Goal: Information Seeking & Learning: Learn about a topic

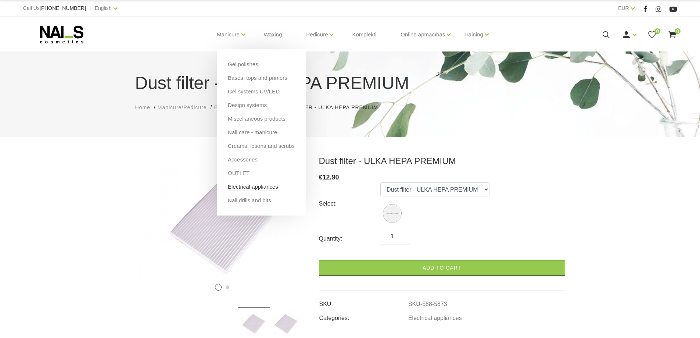
click at [240, 188] on link "Electrical appliances" at bounding box center [253, 187] width 50 height 8
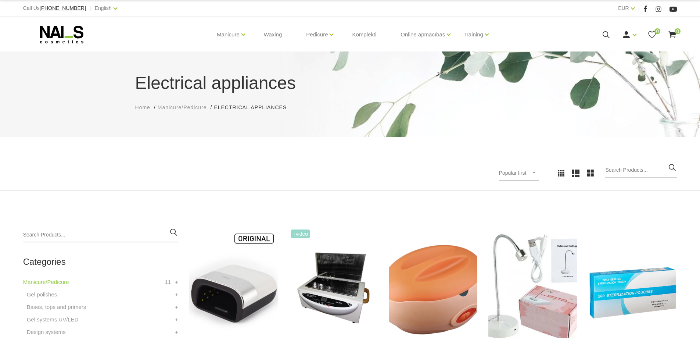
click at [606, 33] on icon at bounding box center [606, 34] width 9 height 9
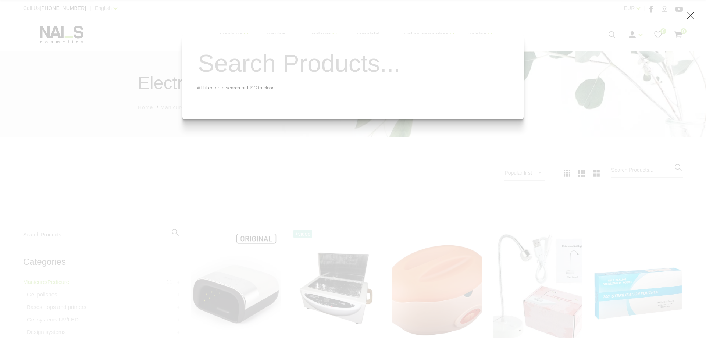
click at [352, 62] on input "search" at bounding box center [353, 64] width 312 height 30
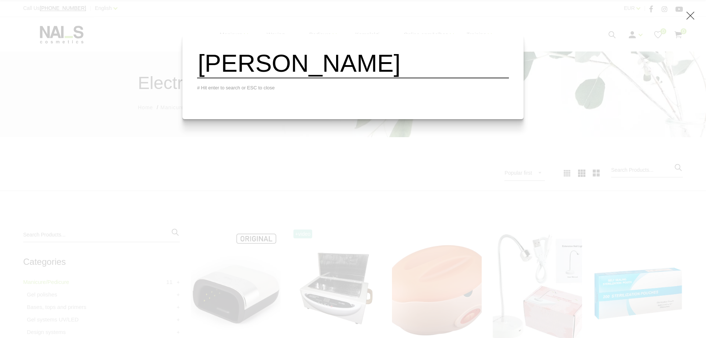
type input "ulka"
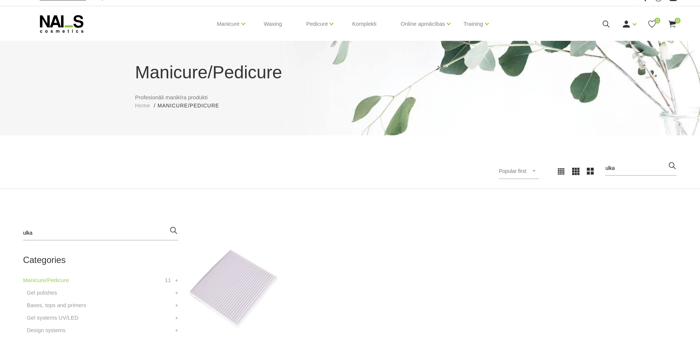
scroll to position [221, 0]
